Goal: Task Accomplishment & Management: Complete application form

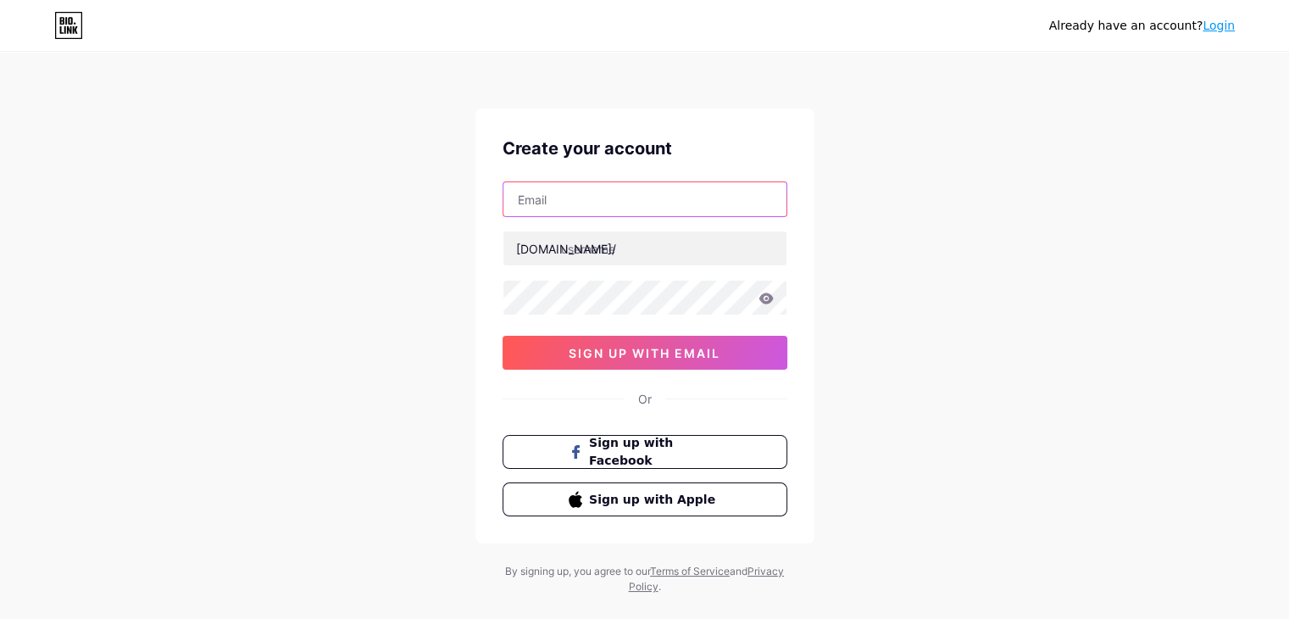
click at [567, 200] on input "text" at bounding box center [645, 199] width 283 height 34
type input "[EMAIL_ADDRESS][DOMAIN_NAME]"
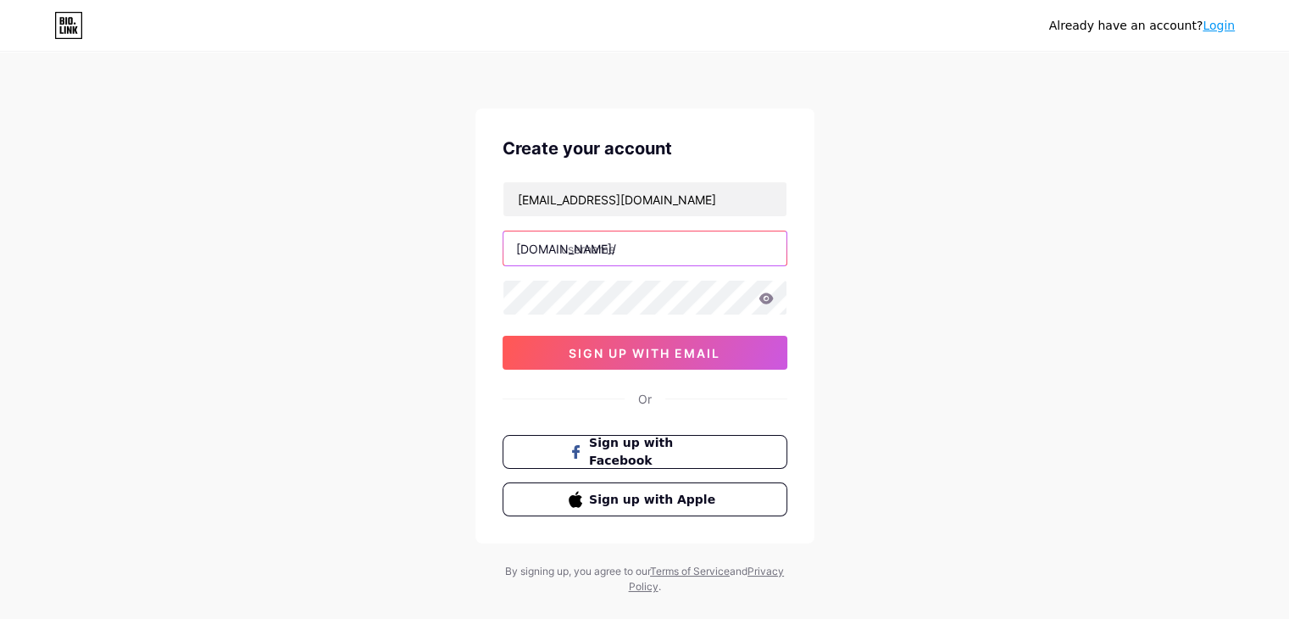
click at [604, 240] on input "text" at bounding box center [645, 248] width 283 height 34
type input "a"
click at [918, 300] on div "Already have an account? Login Create your account siyadeshmukh67@gmail.com bio…" at bounding box center [644, 324] width 1289 height 649
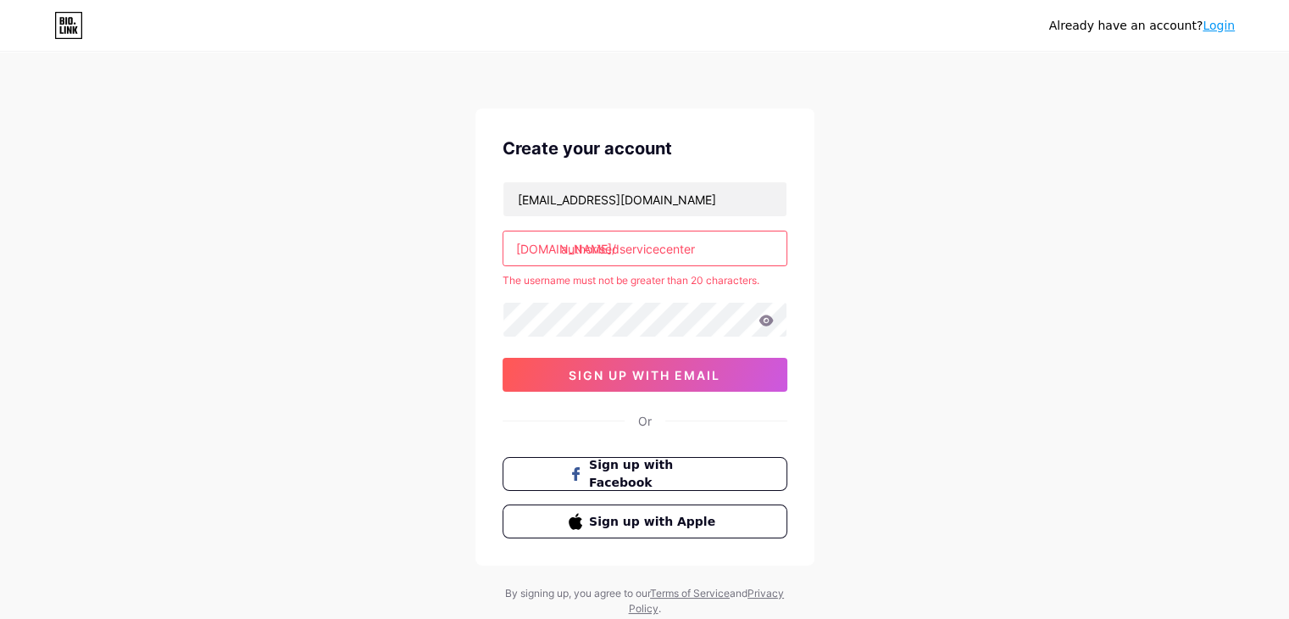
click at [699, 250] on input "authorisedservicecenter" at bounding box center [645, 248] width 283 height 34
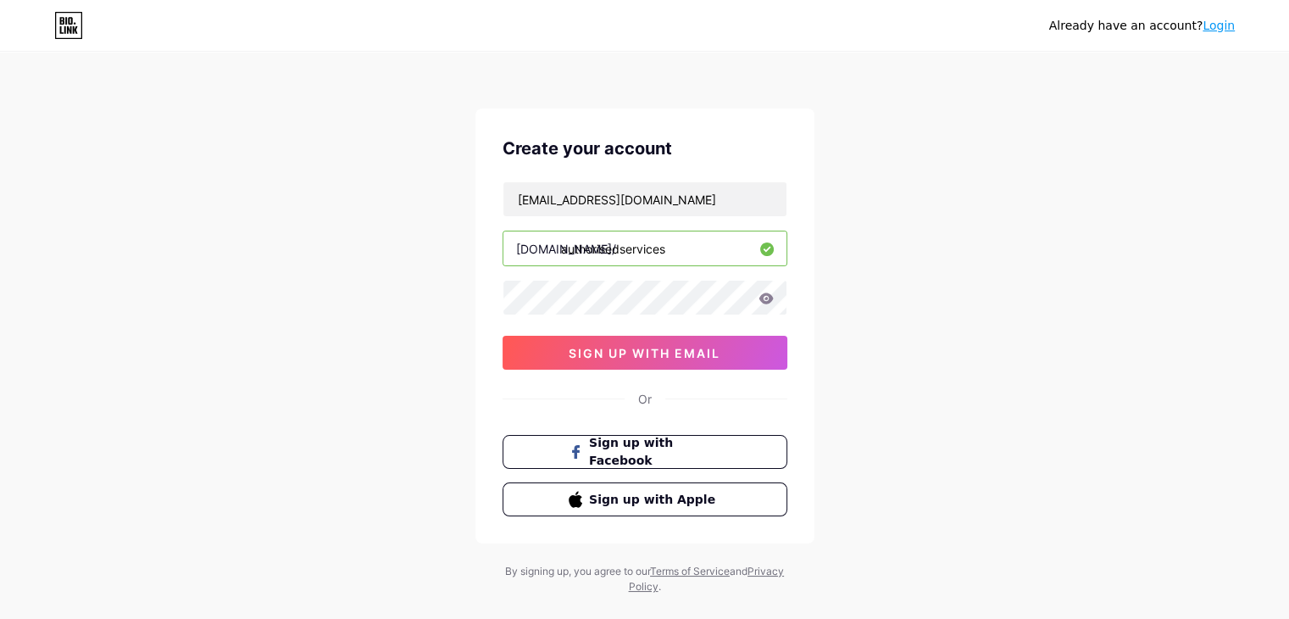
drag, startPoint x: 692, startPoint y: 253, endPoint x: 554, endPoint y: 247, distance: 137.5
click at [554, 247] on div "bio.link/ authorisedservices" at bounding box center [645, 249] width 285 height 36
type input "authorisedservices"
click at [575, 361] on button "sign up with email" at bounding box center [645, 353] width 285 height 34
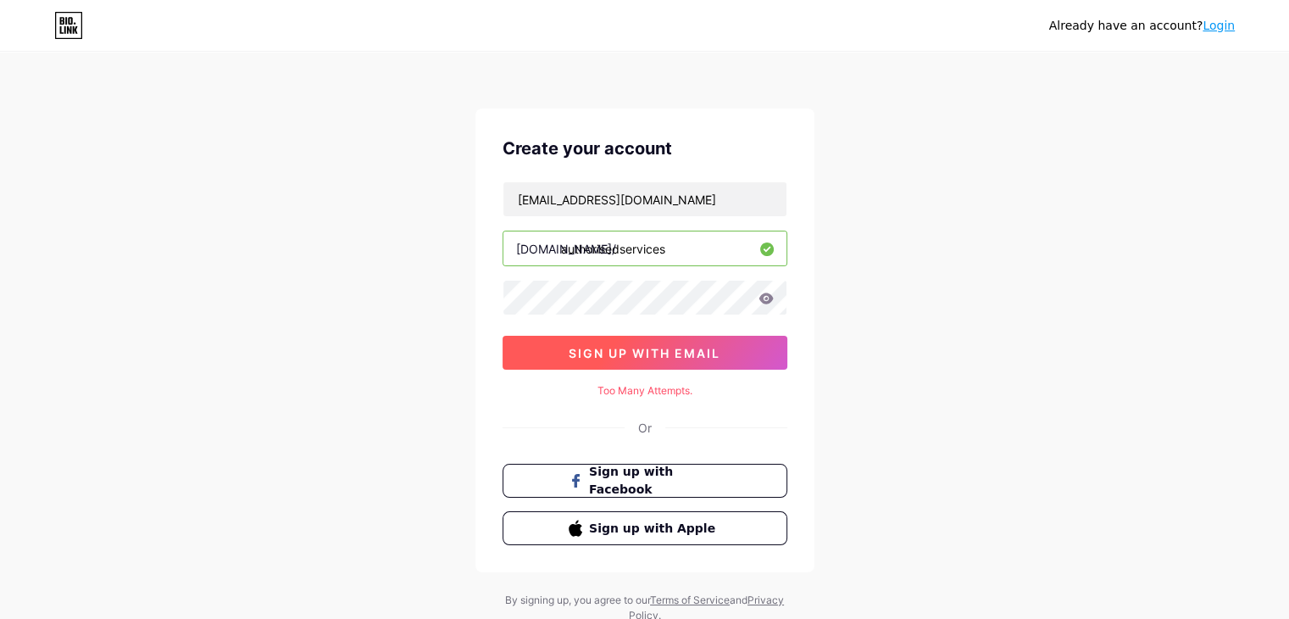
click at [714, 357] on span "sign up with email" at bounding box center [645, 353] width 152 height 14
click at [649, 336] on button "sign up with email" at bounding box center [645, 353] width 285 height 34
click at [605, 347] on span "sign up with email" at bounding box center [645, 353] width 152 height 14
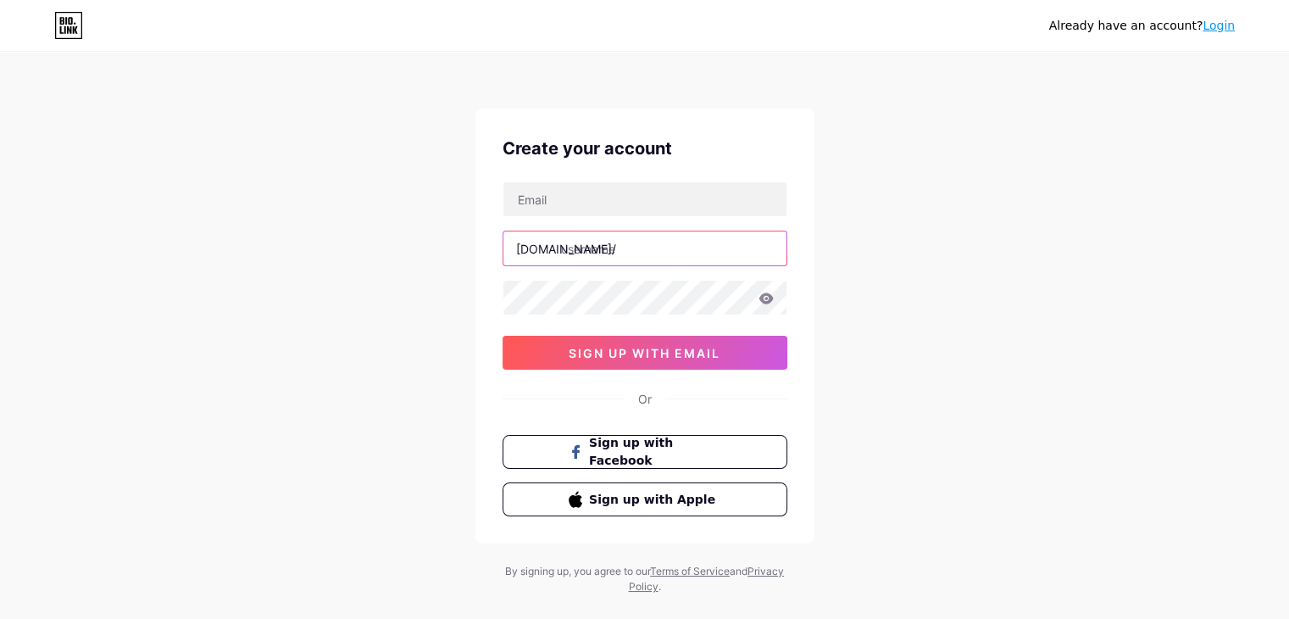
click at [624, 259] on input "text" at bounding box center [645, 248] width 283 height 34
click at [584, 239] on input "text" at bounding box center [645, 248] width 283 height 34
paste input "authorisedservices"
type input "authorisedservices"
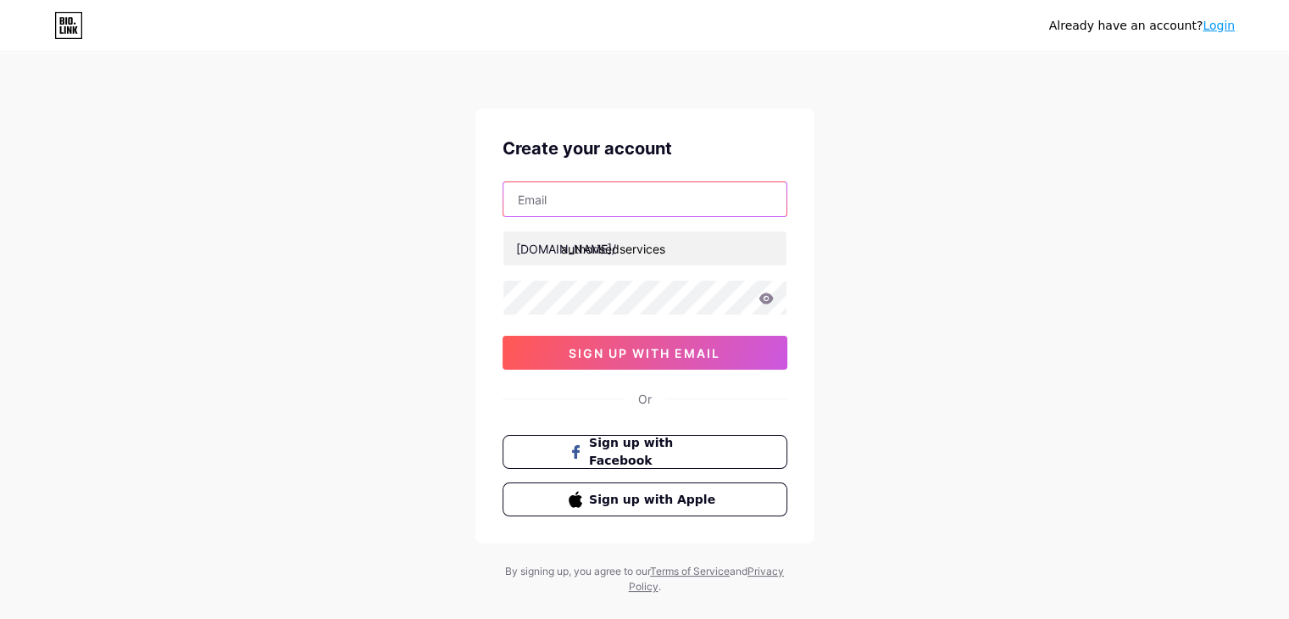
click at [583, 206] on input "text" at bounding box center [645, 199] width 283 height 34
type input "[EMAIL_ADDRESS][DOMAIN_NAME]"
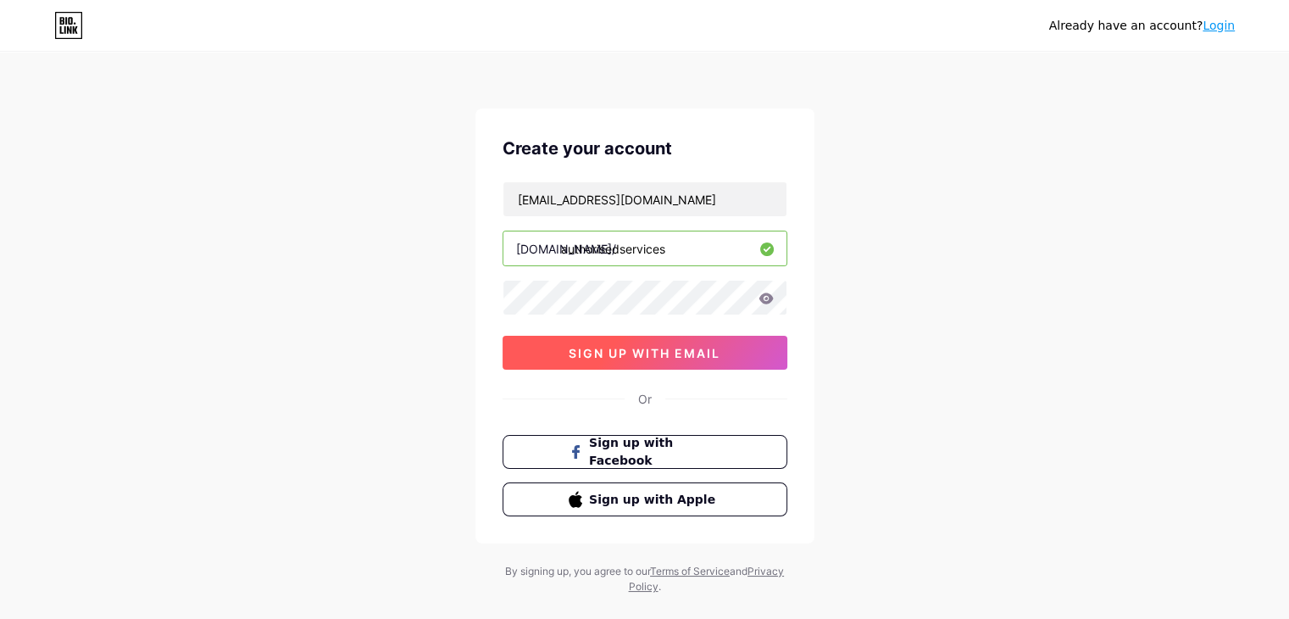
click at [590, 348] on span "sign up with email" at bounding box center [645, 353] width 152 height 14
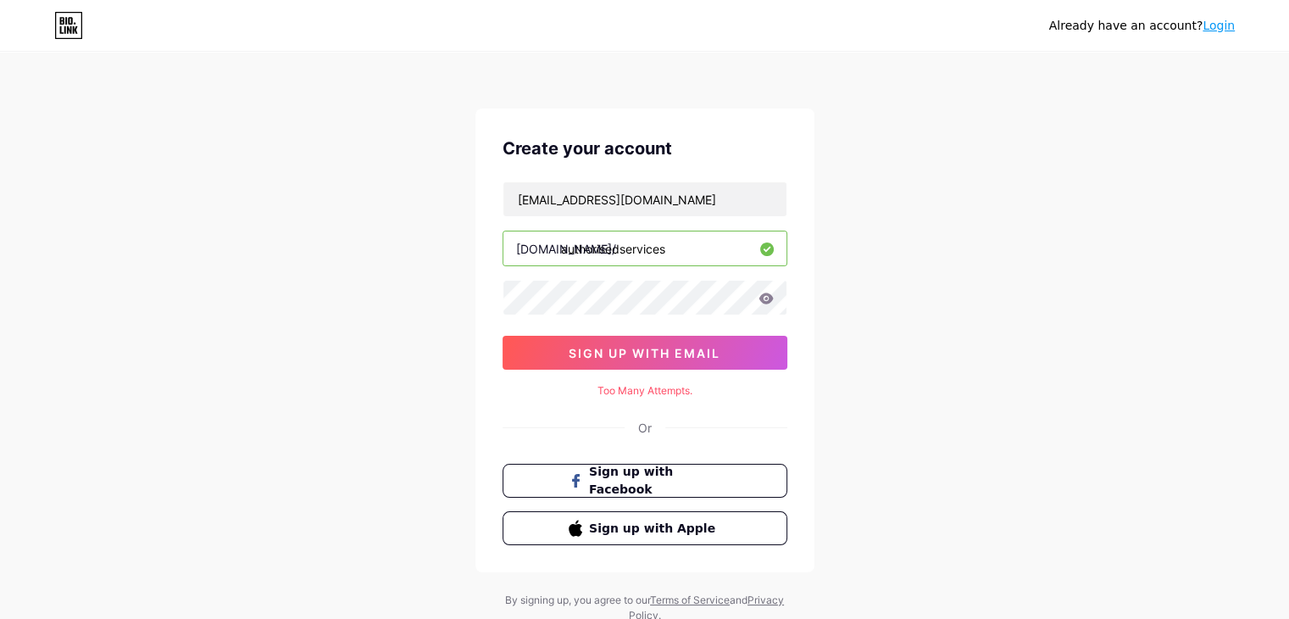
click at [1211, 24] on link "Login" at bounding box center [1219, 26] width 32 height 14
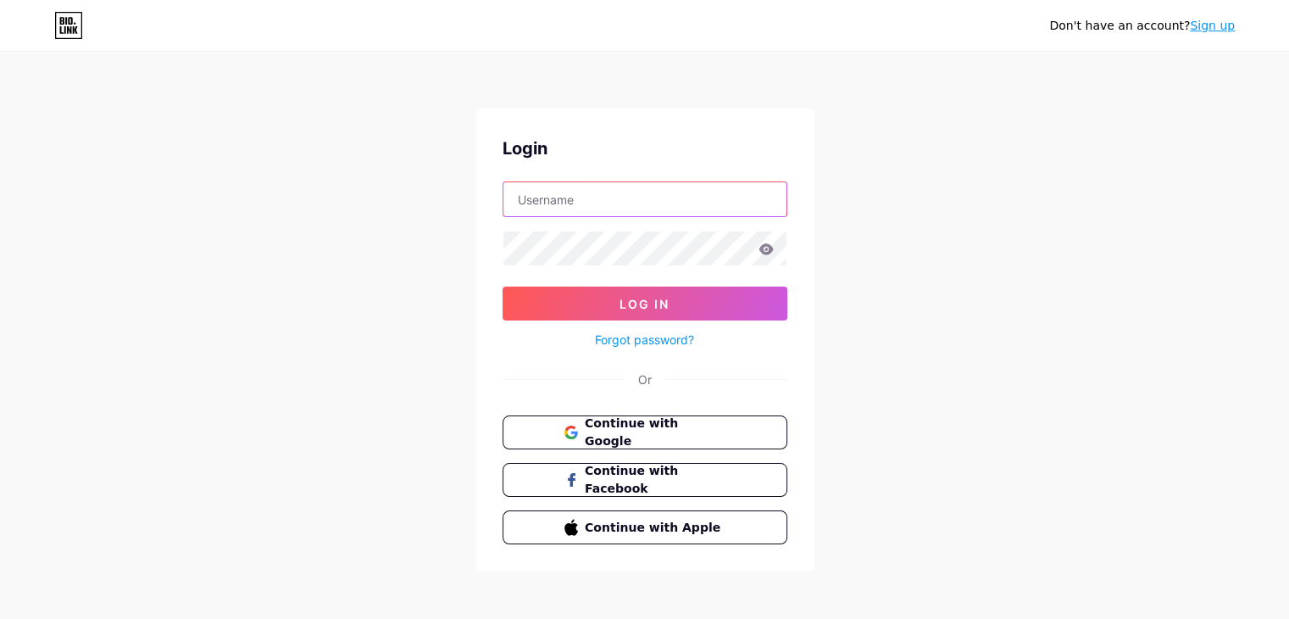
type input "[EMAIL_ADDRESS][DOMAIN_NAME]"
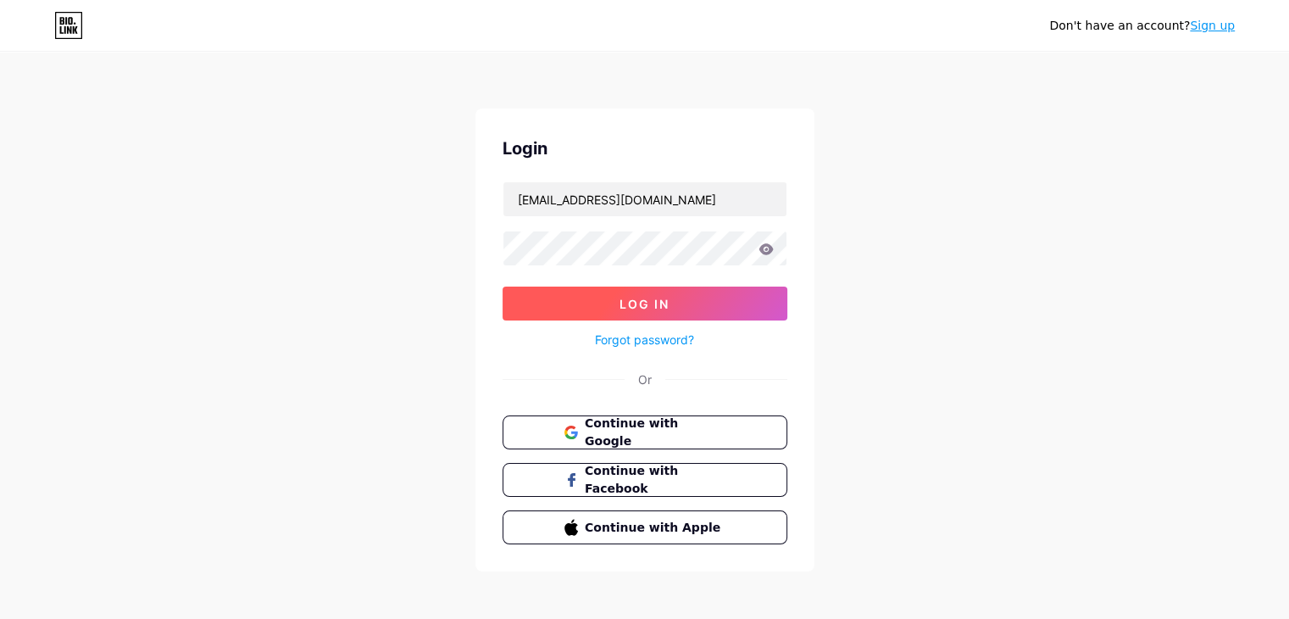
click at [668, 300] on span "Log In" at bounding box center [645, 304] width 50 height 14
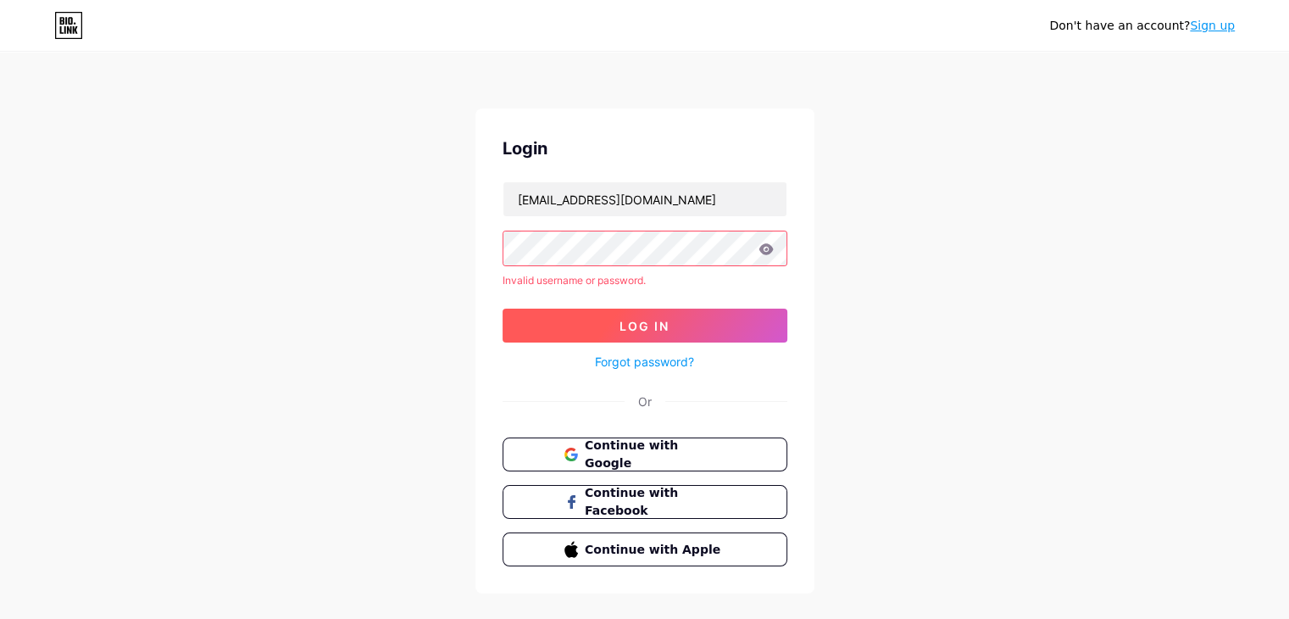
click at [683, 323] on button "Log In" at bounding box center [645, 326] width 285 height 34
click at [260, 252] on div "Don't have an account? Sign up Login [EMAIL_ADDRESS][DOMAIN_NAME] Invalid usern…" at bounding box center [644, 324] width 1289 height 648
click at [64, 25] on icon at bounding box center [68, 25] width 29 height 27
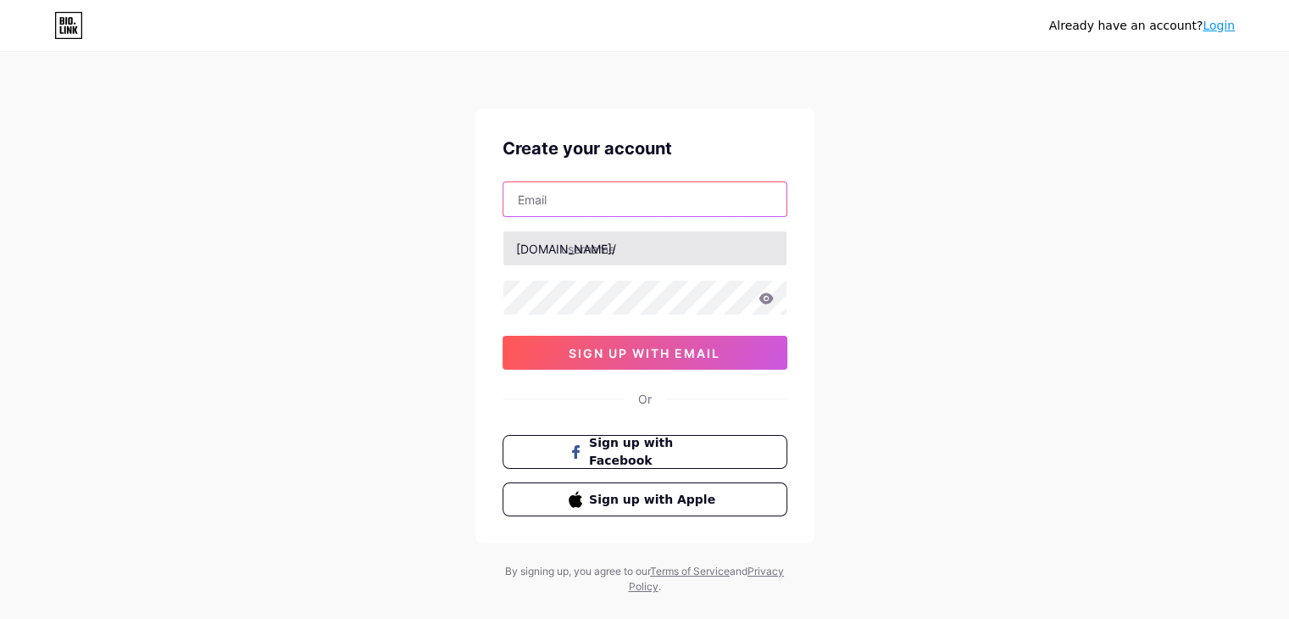
type input "[EMAIL_ADDRESS][DOMAIN_NAME]"
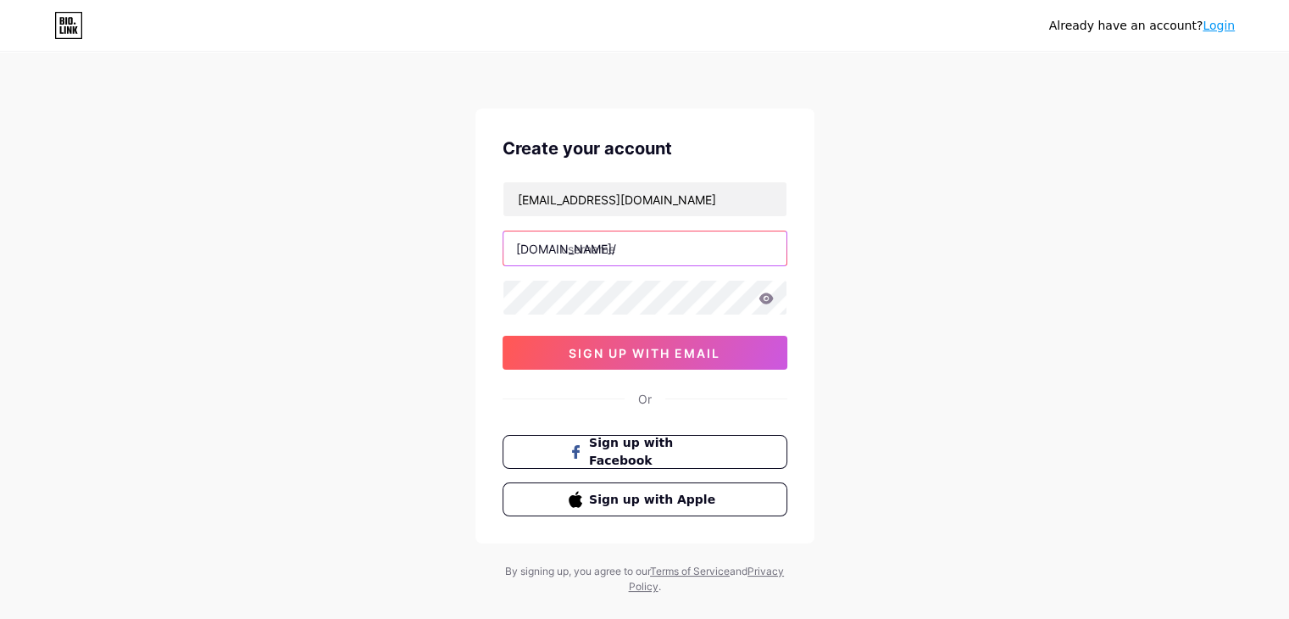
click at [614, 258] on input "text" at bounding box center [645, 248] width 283 height 34
click at [586, 252] on input "text" at bounding box center [645, 248] width 283 height 34
paste input "authorisedservices"
type input "authorisedservices"
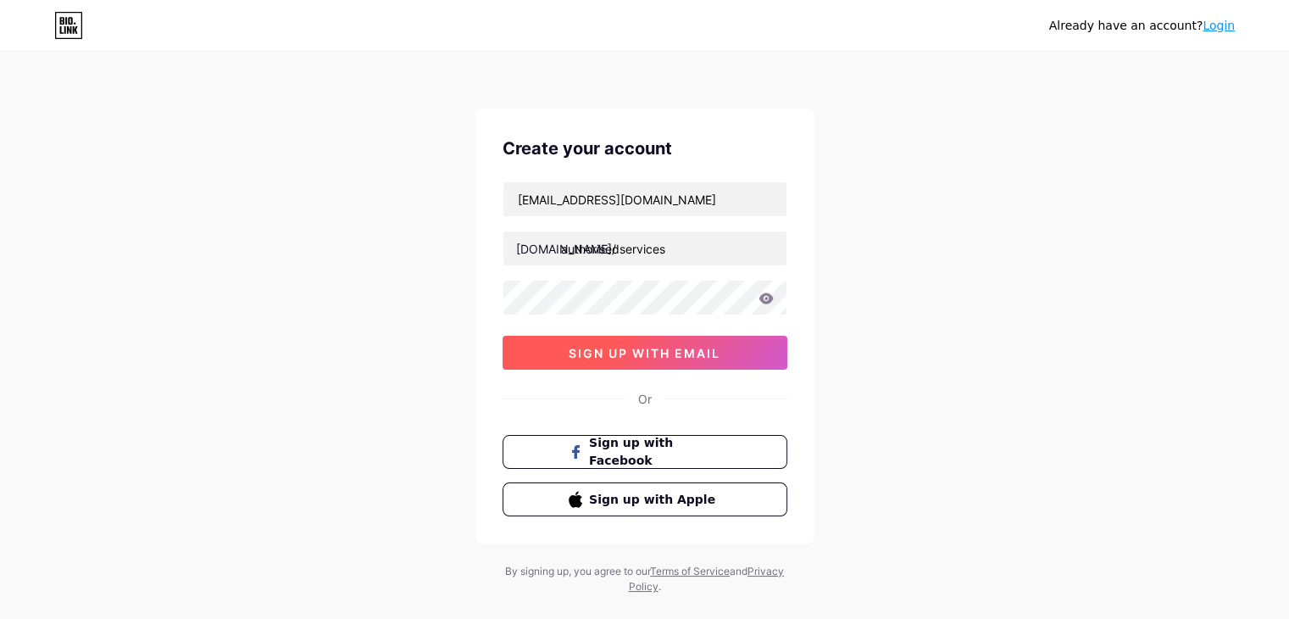
click at [612, 367] on button "sign up with email" at bounding box center [645, 353] width 285 height 34
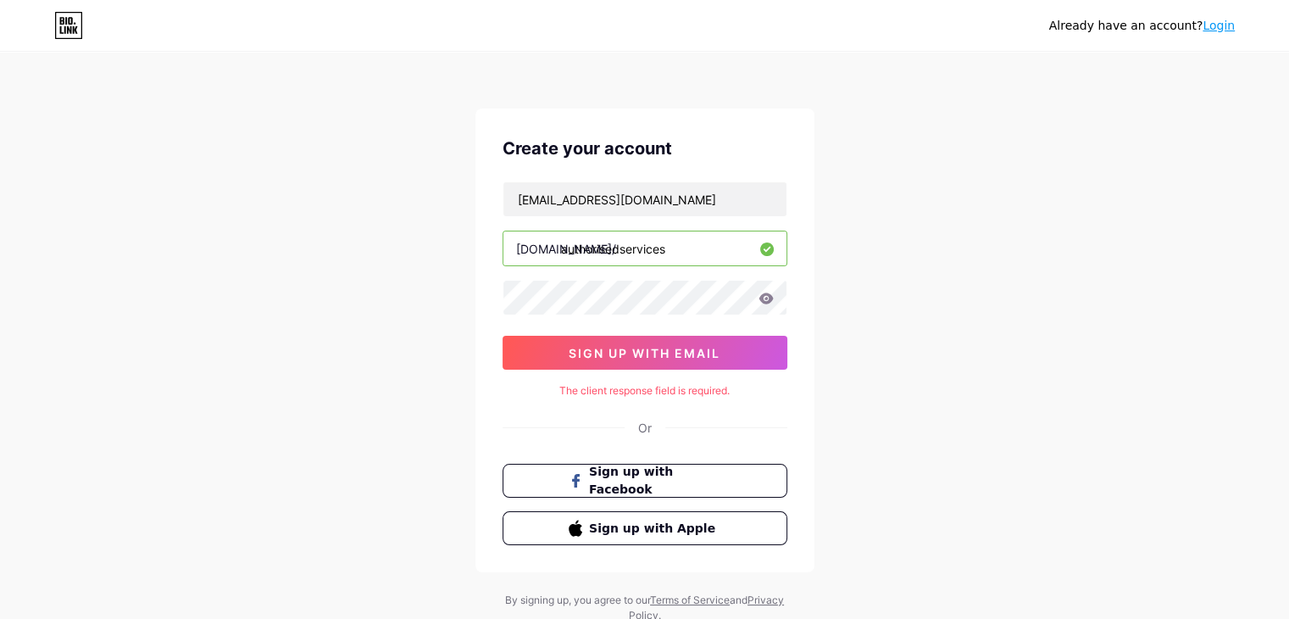
click at [763, 295] on icon at bounding box center [766, 297] width 14 height 11
click at [692, 354] on span "sign up with email" at bounding box center [645, 353] width 152 height 14
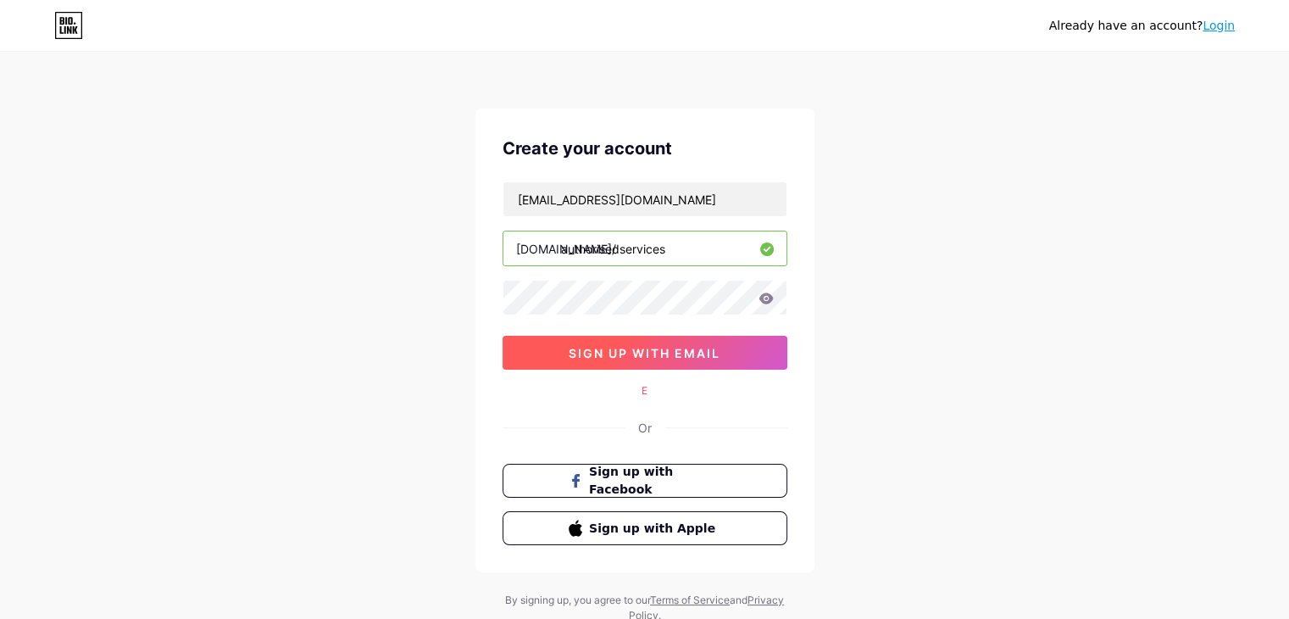
click at [702, 337] on button "sign up with email" at bounding box center [645, 353] width 285 height 34
click at [669, 354] on span "sign up with email" at bounding box center [645, 353] width 152 height 14
drag, startPoint x: 669, startPoint y: 354, endPoint x: 1219, endPoint y: 18, distance: 644.6
click at [1219, 18] on div "Already have an account? Login Create your account siyadeshmukh67@gmail.com bio…" at bounding box center [644, 338] width 1289 height 677
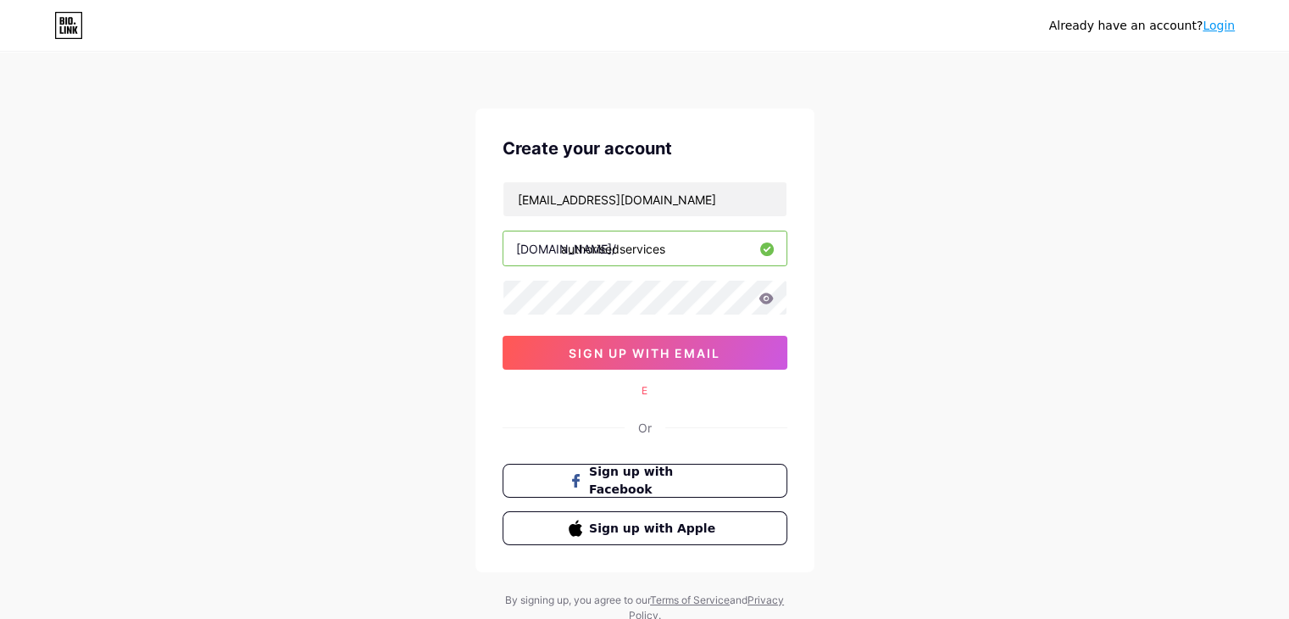
click at [1219, 19] on link "Login" at bounding box center [1219, 26] width 32 height 14
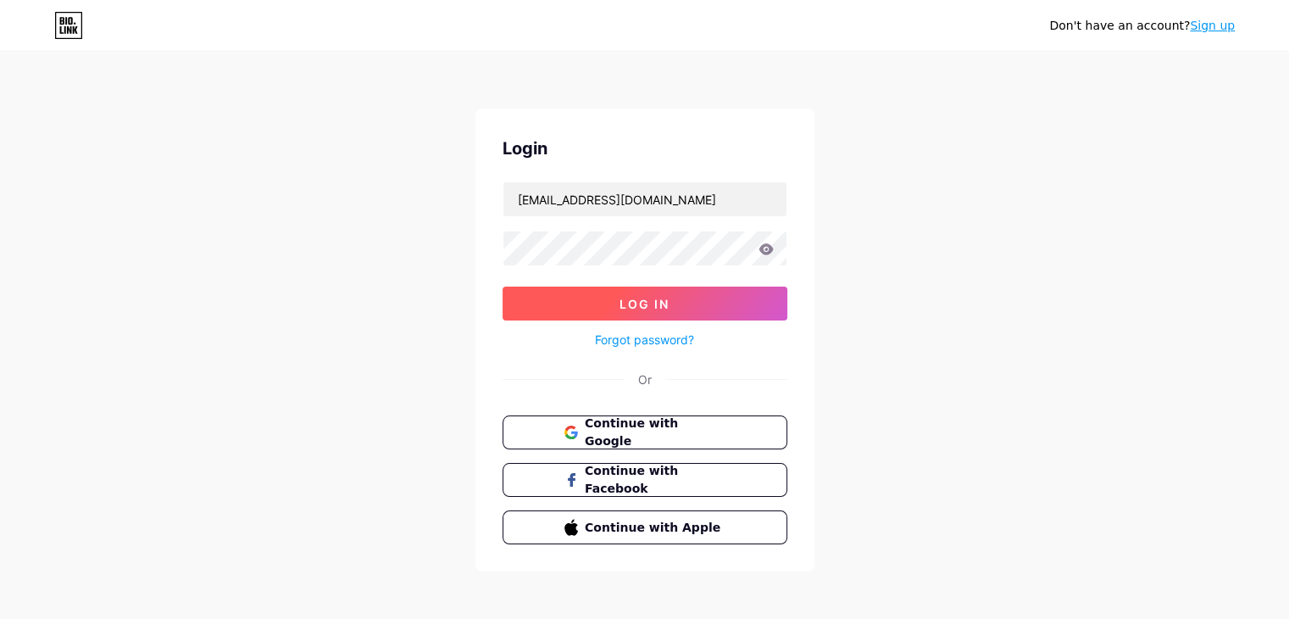
click at [605, 306] on button "Log In" at bounding box center [645, 304] width 285 height 34
